Goal: Leave review/rating: Share an evaluation or opinion about a product, service, or content

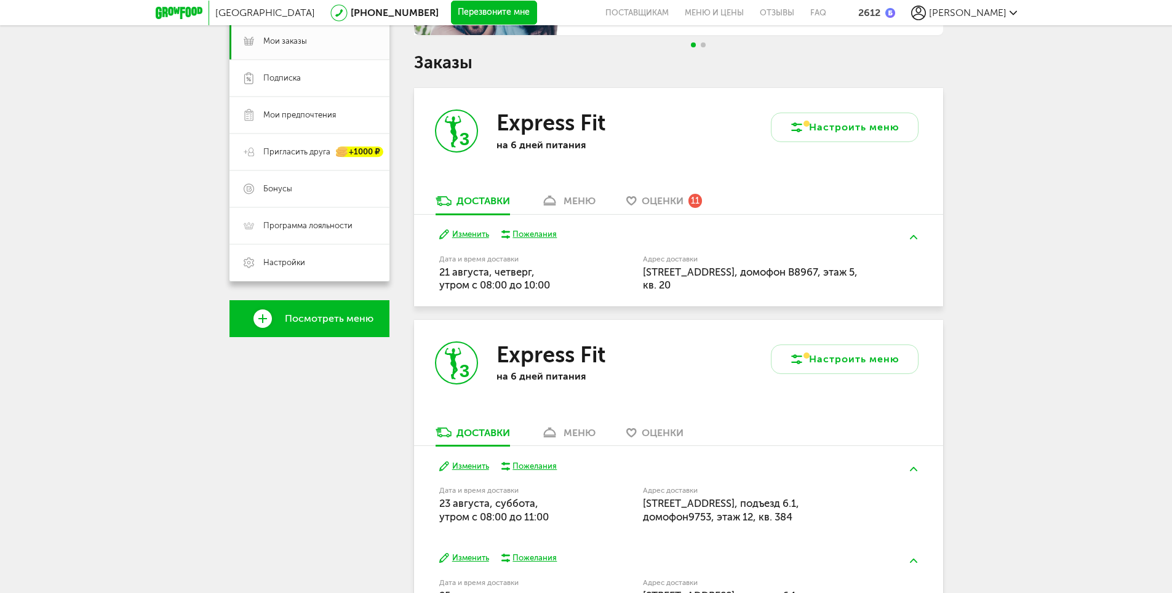
scroll to position [148, 0]
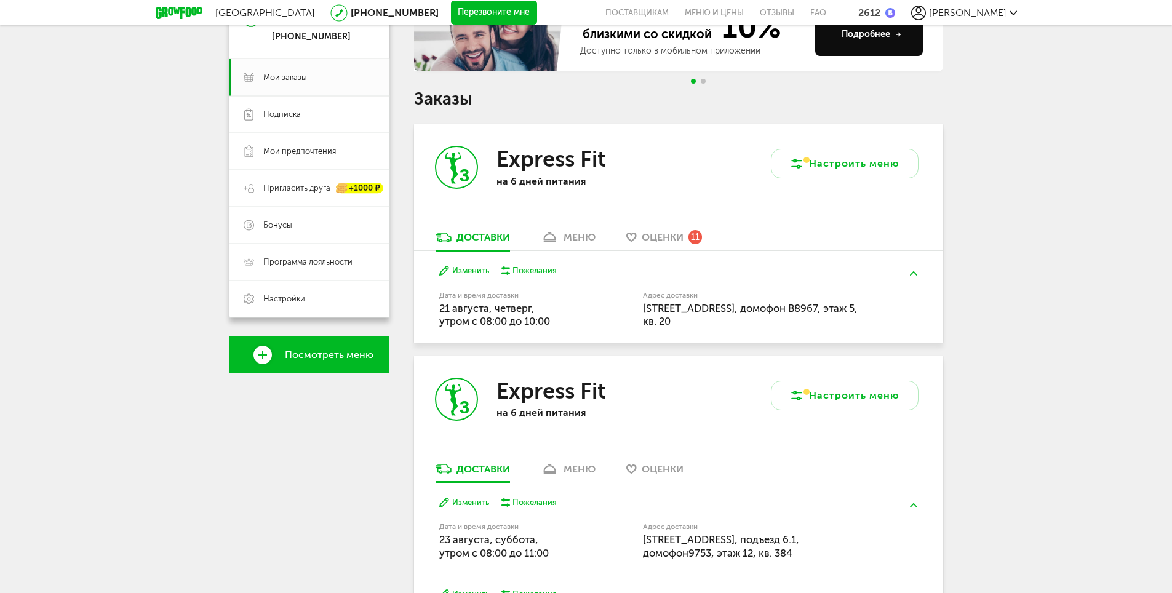
click at [676, 242] on span "Оценки" at bounding box center [663, 237] width 42 height 12
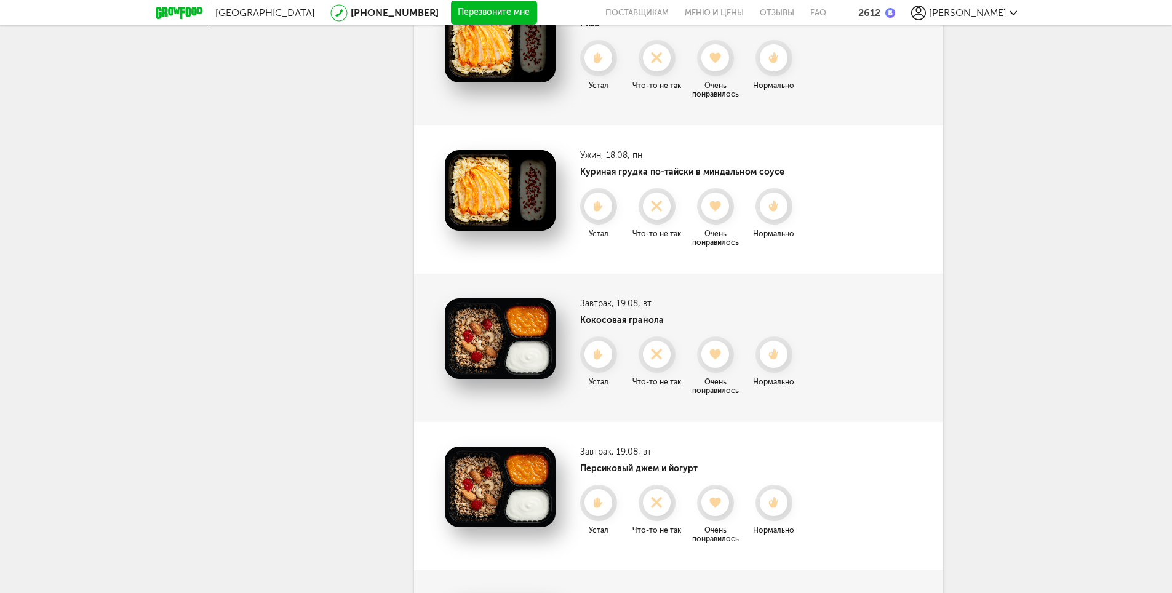
scroll to position [1089, 0]
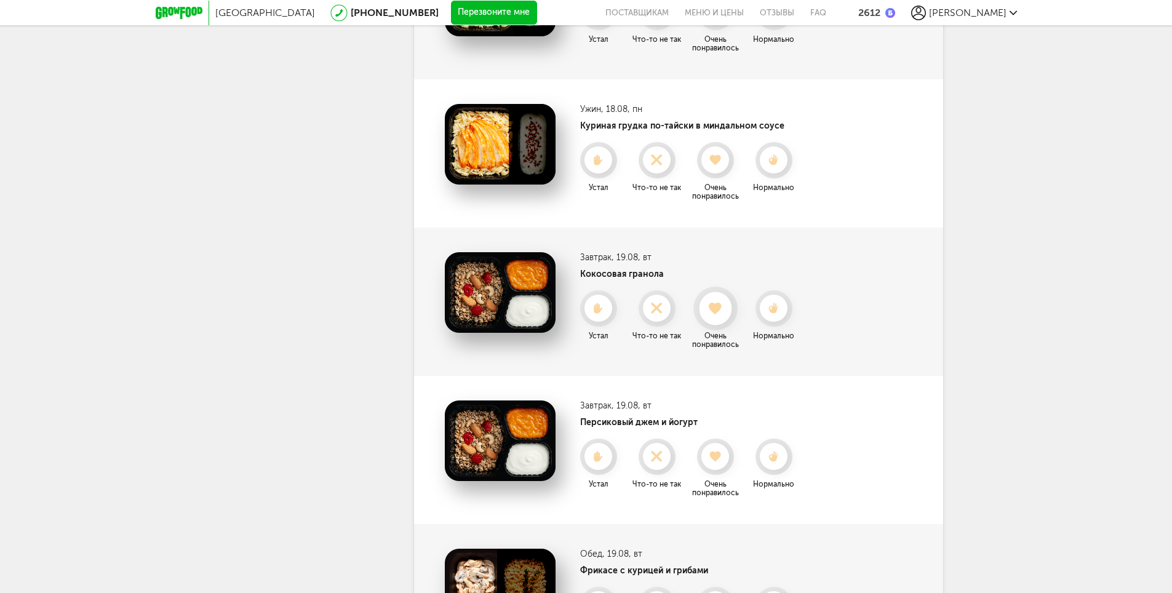
click at [725, 314] on icon at bounding box center [715, 309] width 33 height 14
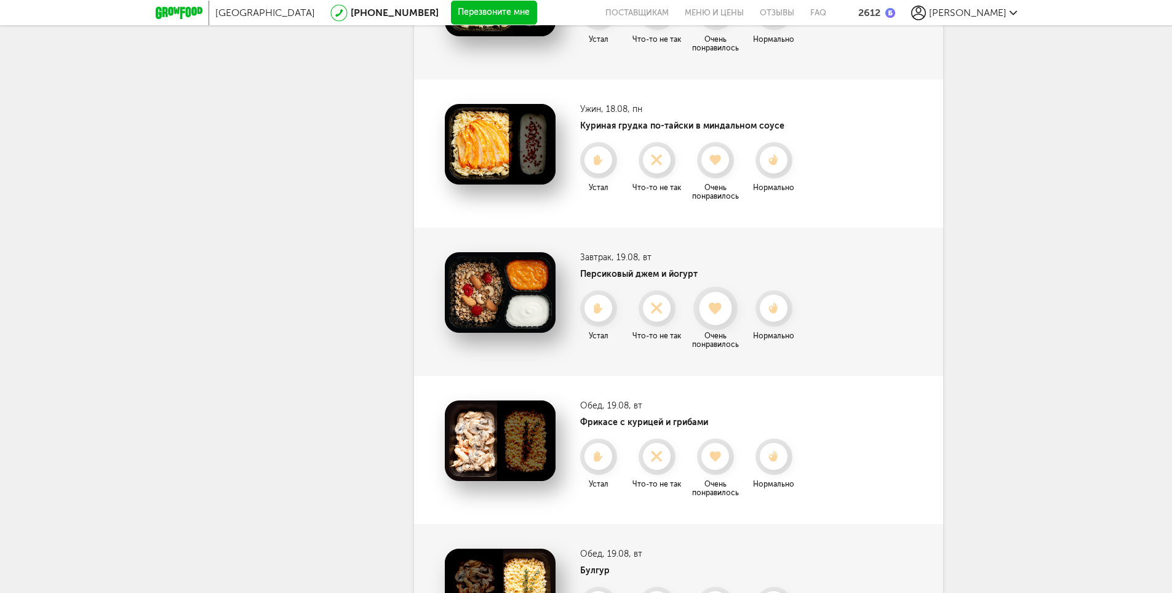
click at [722, 317] on div at bounding box center [715, 308] width 33 height 33
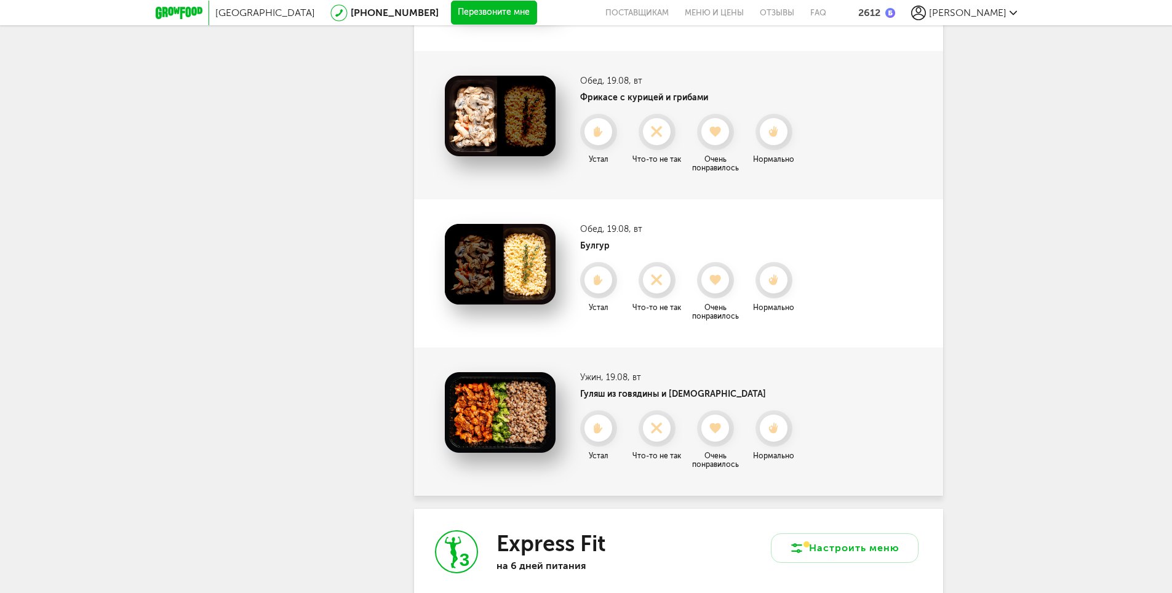
scroll to position [1274, 0]
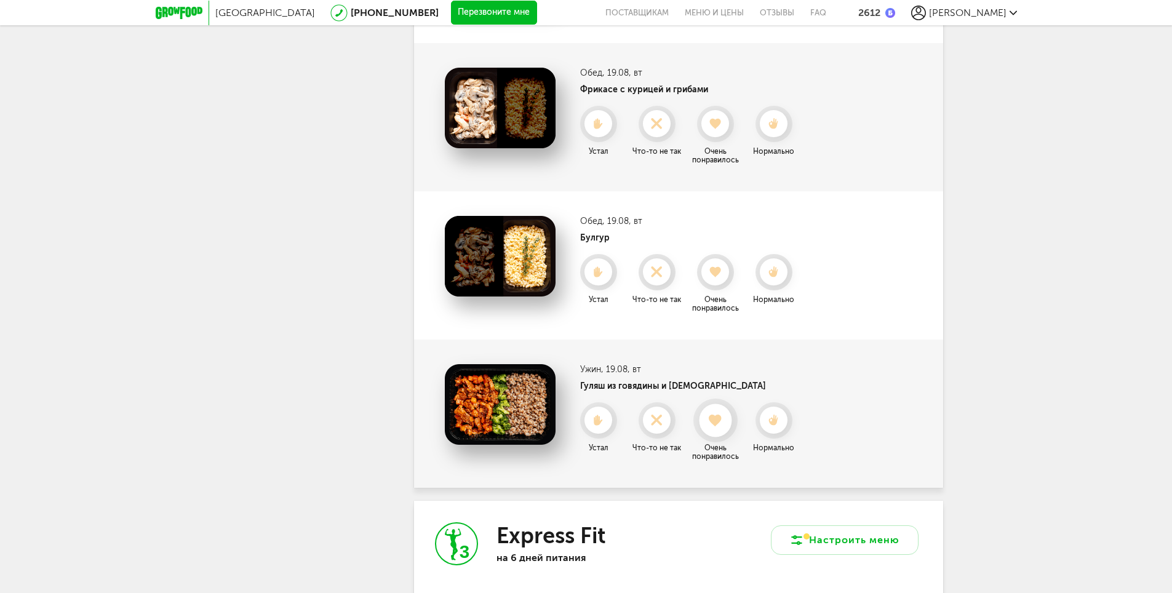
click at [719, 428] on div at bounding box center [715, 420] width 33 height 33
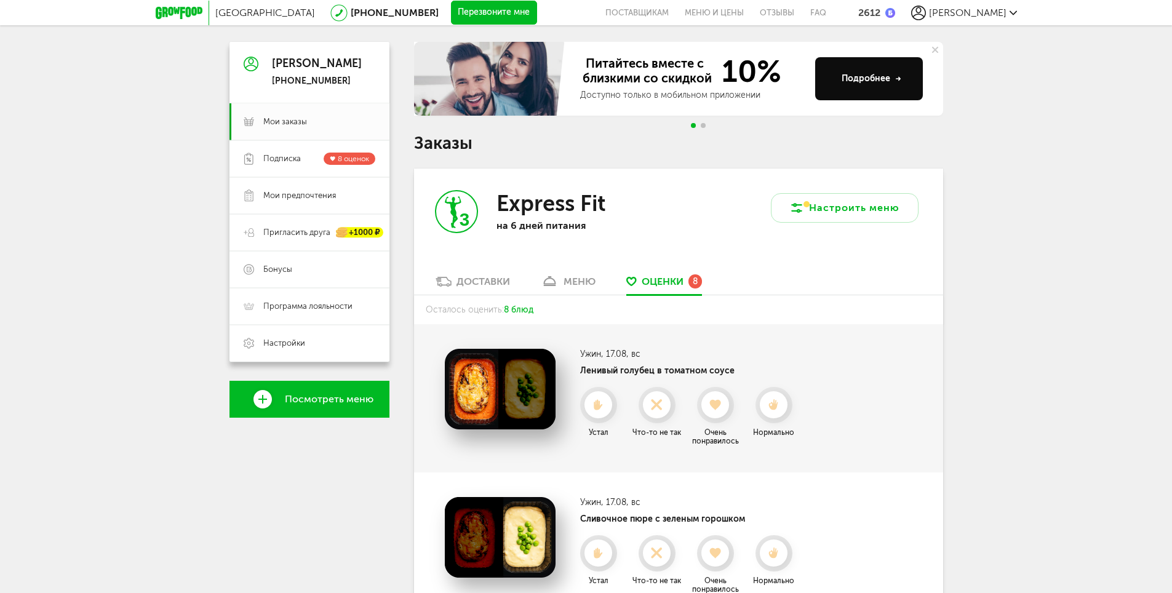
scroll to position [44, 0]
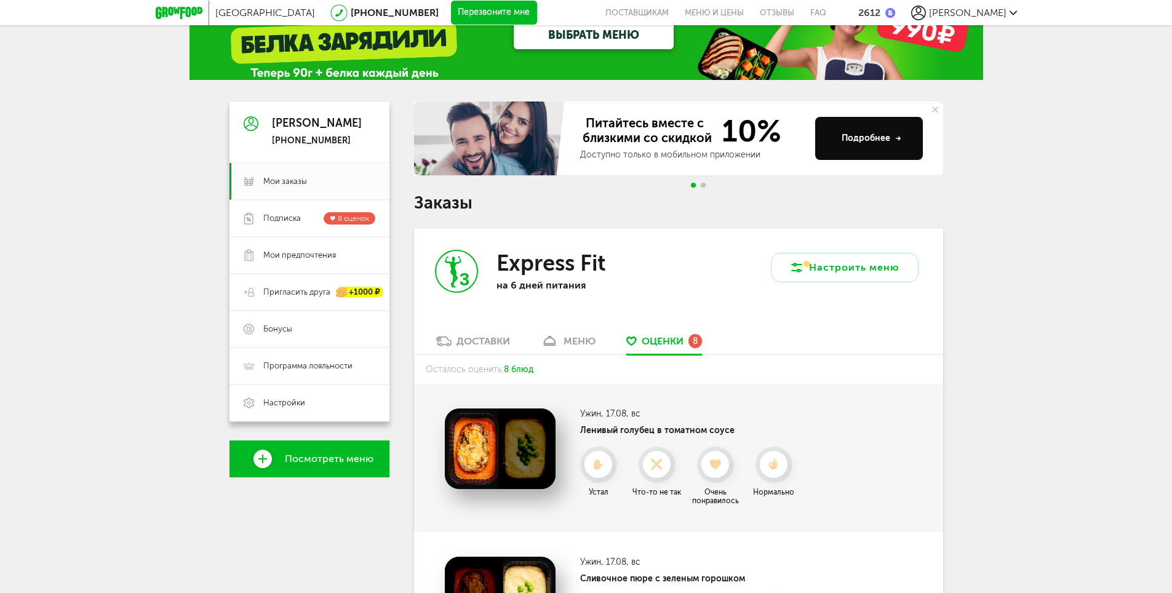
click at [584, 342] on div "меню" at bounding box center [579, 341] width 32 height 12
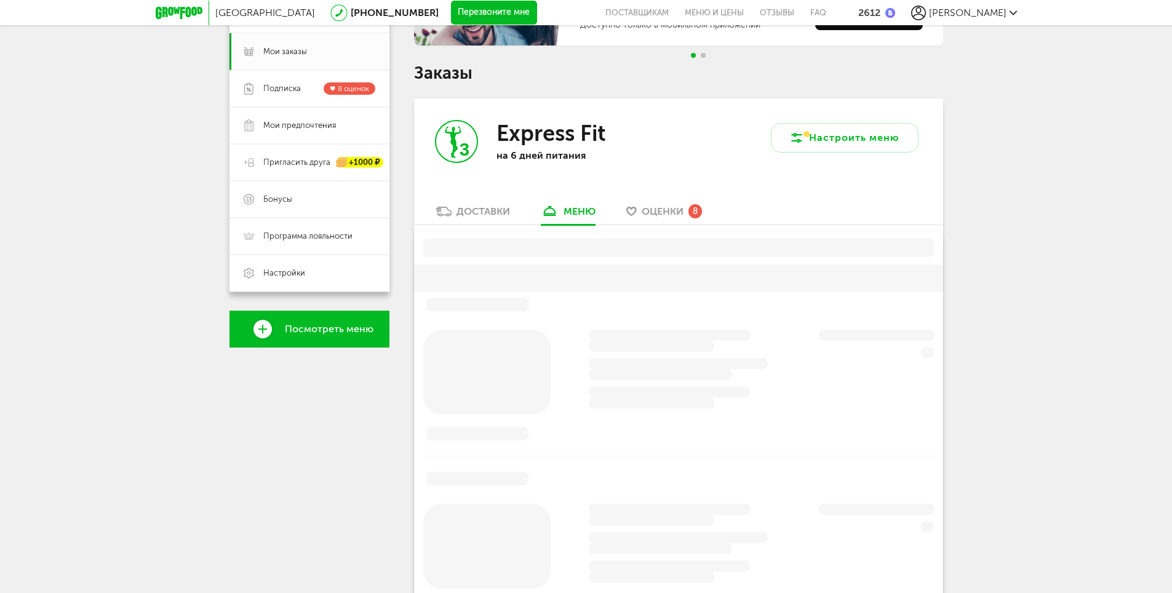
scroll to position [241, 0]
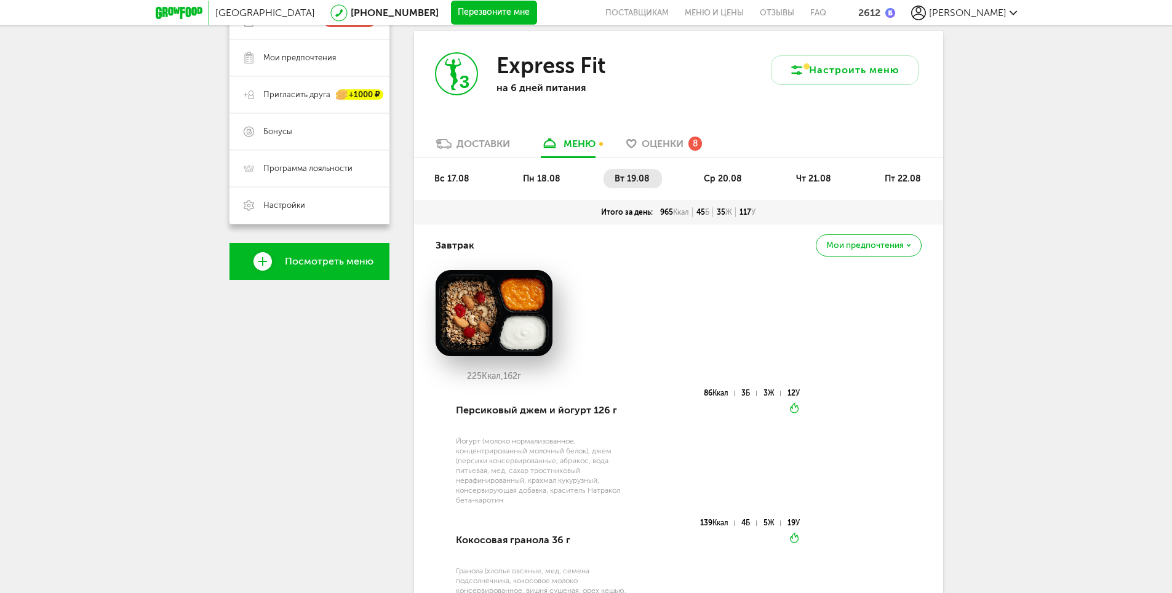
click at [498, 139] on div "Доставки" at bounding box center [483, 144] width 54 height 12
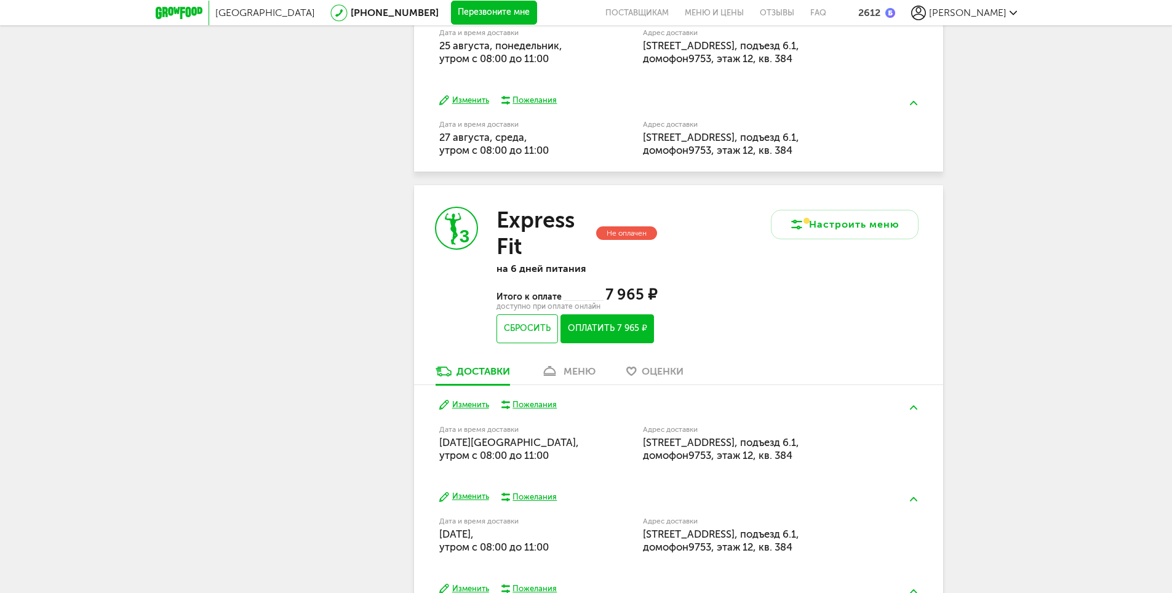
scroll to position [733, 0]
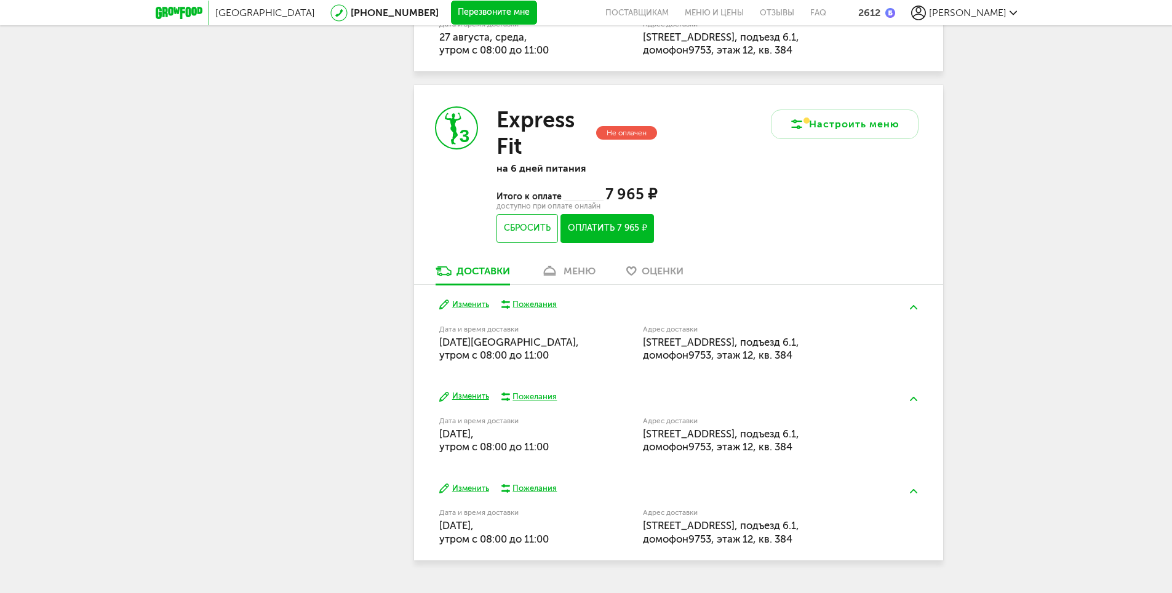
scroll to position [856, 0]
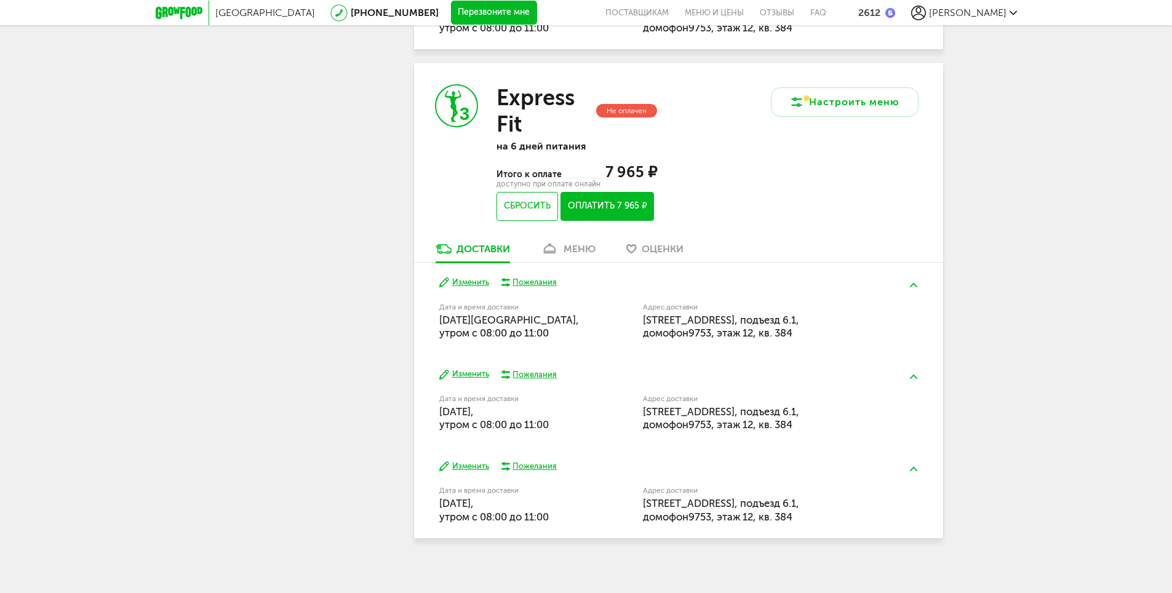
click at [466, 289] on button "Изменить" at bounding box center [464, 283] width 50 height 12
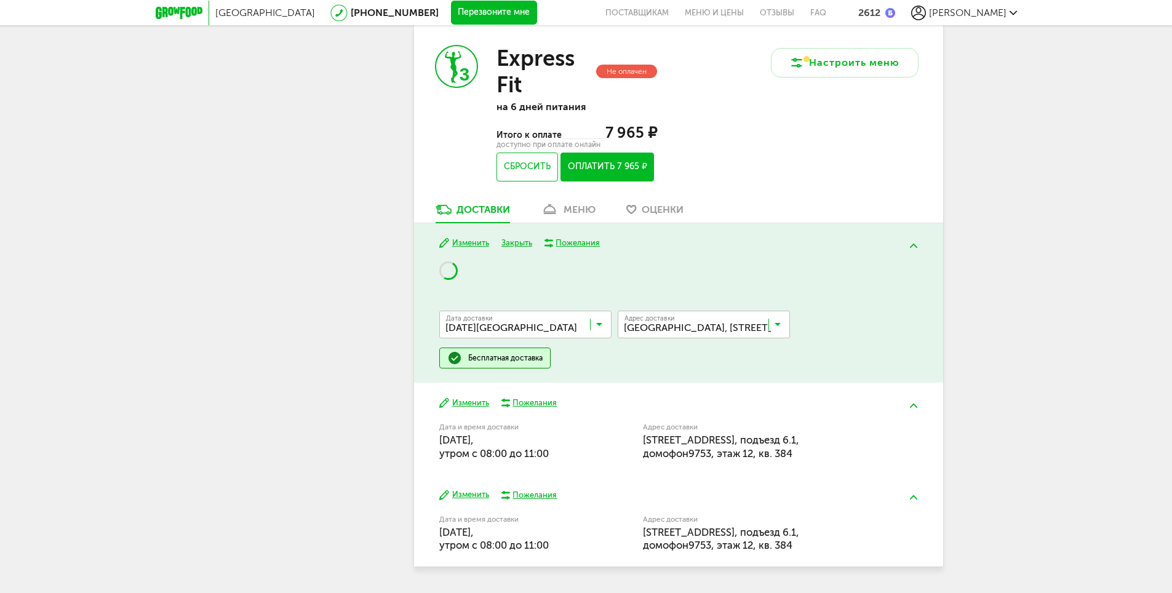
scroll to position [918, 0]
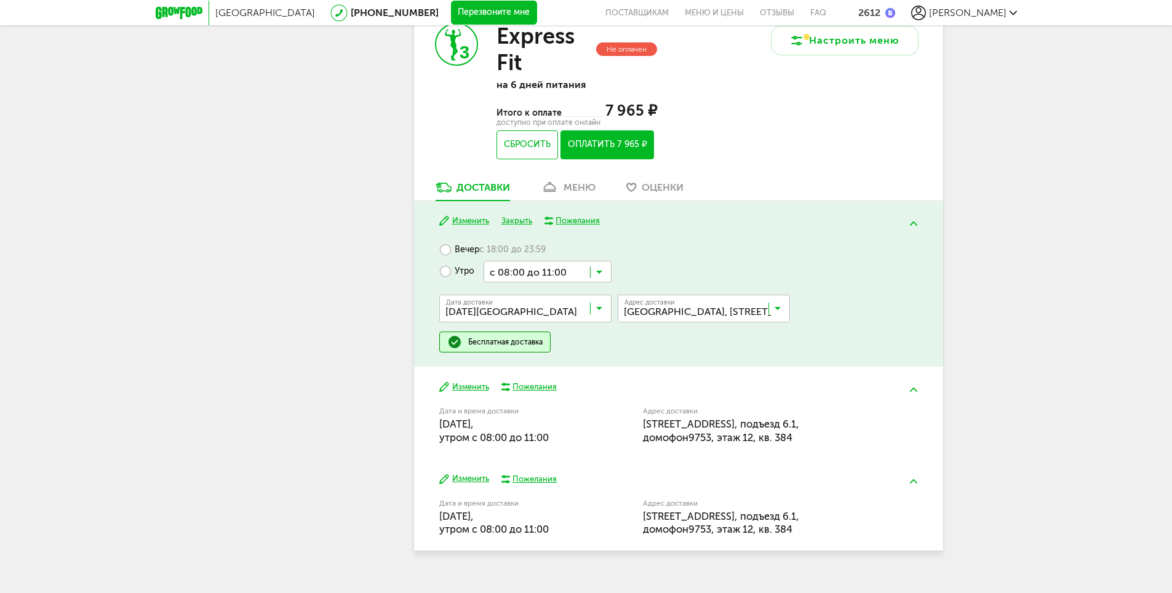
click at [600, 317] on icon at bounding box center [599, 311] width 6 height 12
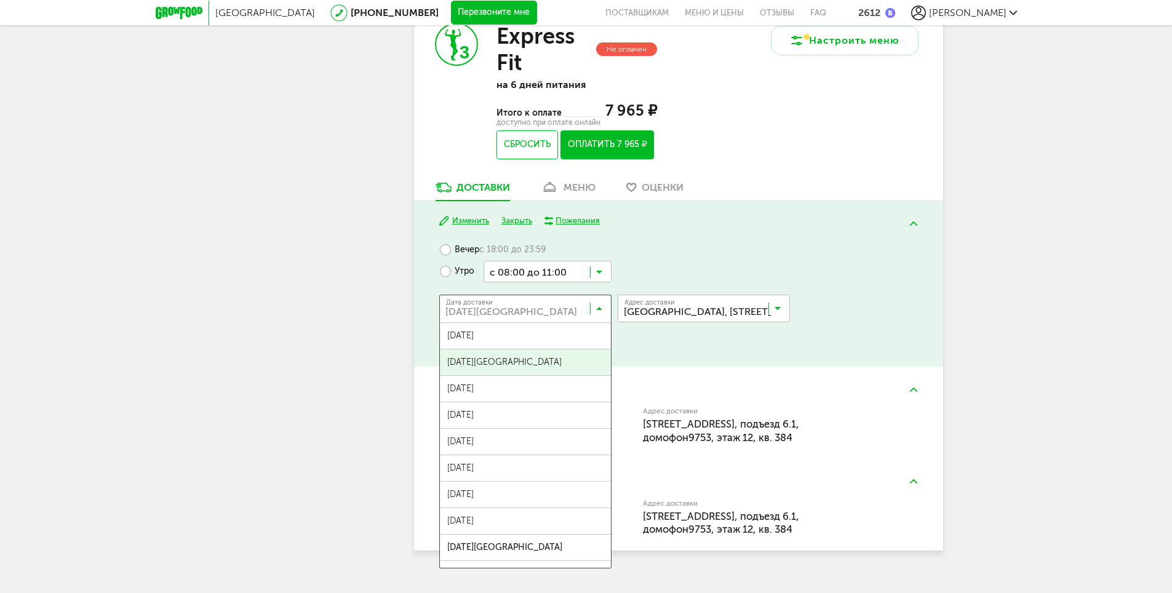
click at [850, 332] on div "Дата доставки [DATE] [PERSON_NAME]... [DATE] августа, [DATE], [DATE], [GEOGRAPH…" at bounding box center [678, 306] width 478 height 49
